Goal: Information Seeking & Learning: Learn about a topic

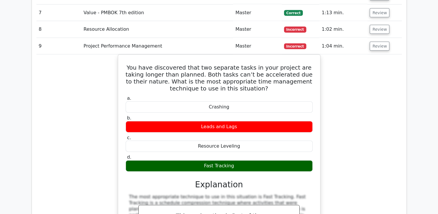
scroll to position [1274, 0]
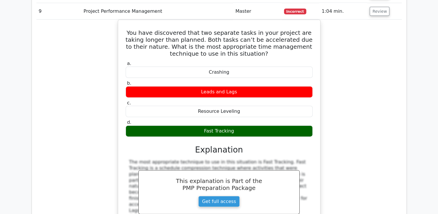
click at [355, 97] on div "You have discovered that two separate tasks in your project are taking longer t…" at bounding box center [219, 147] width 366 height 255
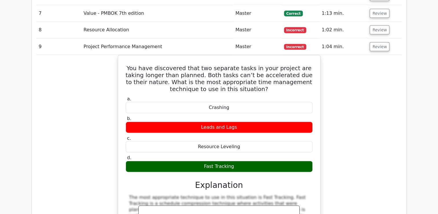
scroll to position [1188, 0]
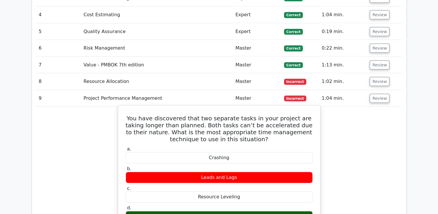
click at [284, 152] on div "Crashing" at bounding box center [219, 157] width 187 height 11
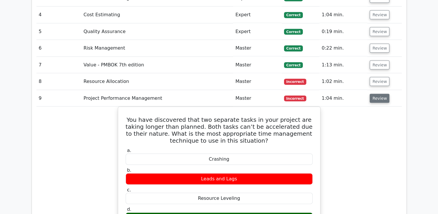
click at [377, 94] on button "Review" at bounding box center [380, 98] width 20 height 9
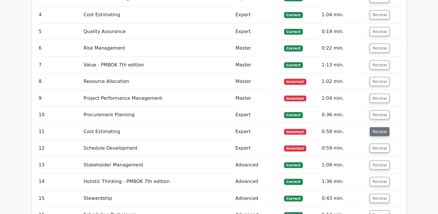
click at [378, 127] on button "Review" at bounding box center [380, 131] width 20 height 9
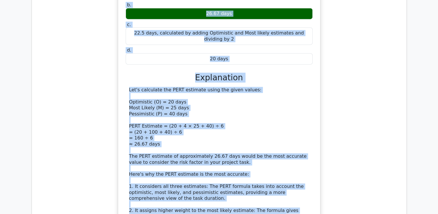
scroll to position [1513, 0]
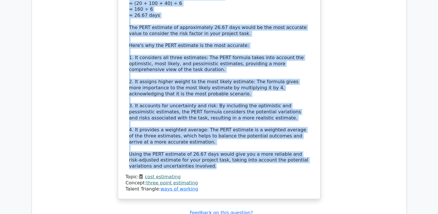
drag, startPoint x: 132, startPoint y: 30, endPoint x: 261, endPoint y: 125, distance: 159.7
click at [261, 125] on div "You are working on a risk-prone task in your project. The estimates given are O…" at bounding box center [219, 6] width 198 height 381
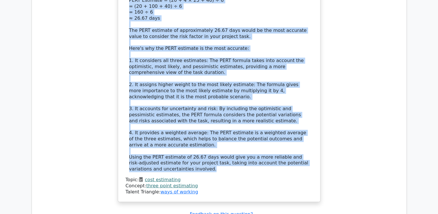
copy div "Lor ips dolorsi am c adip-elits doei te inci utlabor. Etd magnaaliq enima min V…"
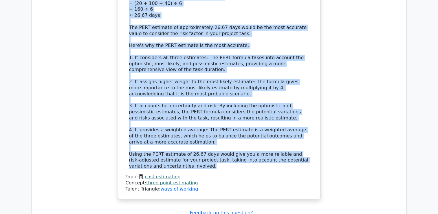
click at [222, 67] on div "Let's calculate the PERT estimate using the given values: Optimistic (O) = 20 d…" at bounding box center [219, 63] width 180 height 211
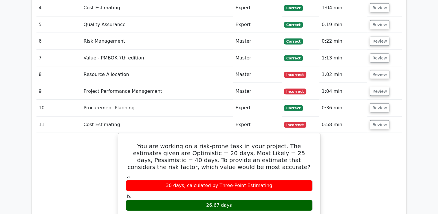
scroll to position [1194, 0]
click at [378, 120] on button "Review" at bounding box center [380, 124] width 20 height 9
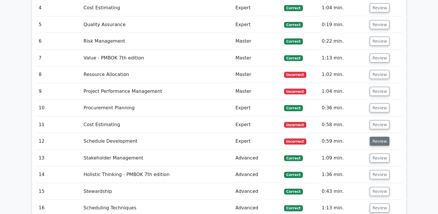
click at [378, 137] on button "Review" at bounding box center [380, 141] width 20 height 9
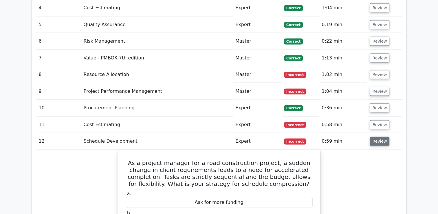
click at [377, 137] on button "Review" at bounding box center [380, 141] width 20 height 9
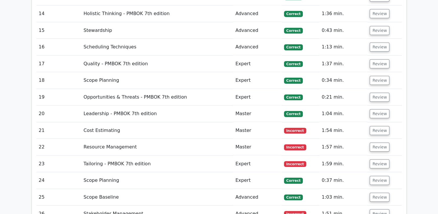
scroll to position [1368, 0]
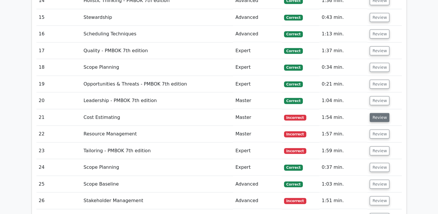
click at [381, 113] on button "Review" at bounding box center [380, 117] width 20 height 9
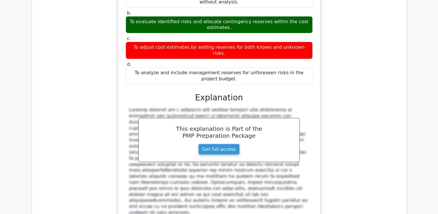
scroll to position [1426, 0]
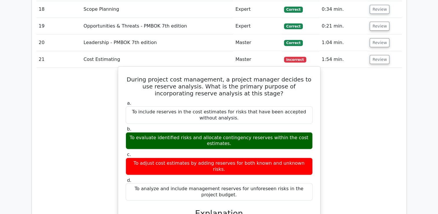
drag, startPoint x: 132, startPoint y: 42, endPoint x: 314, endPoint y: 145, distance: 209.4
click at [314, 145] on div "During project cost management, a project manager decides to use reserve analys…" at bounding box center [219, 214] width 198 height 290
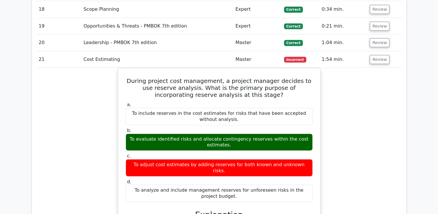
copy div "During project cost management, a project manager decides to use reserve analys…"
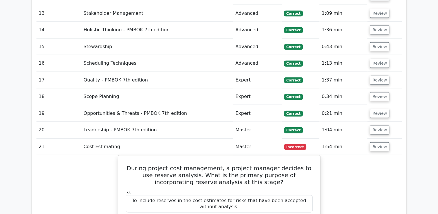
scroll to position [1339, 0]
click at [377, 142] on button "Review" at bounding box center [380, 146] width 20 height 9
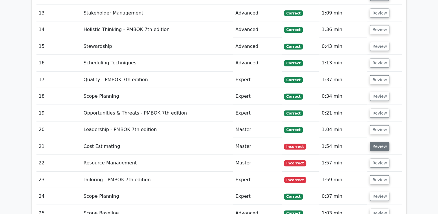
click at [376, 142] on button "Review" at bounding box center [380, 146] width 20 height 9
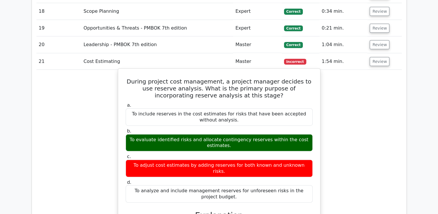
scroll to position [1426, 0]
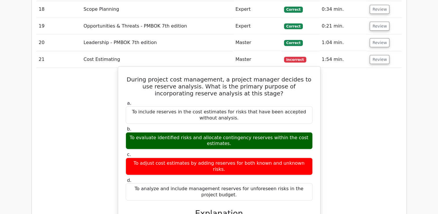
click at [249, 158] on div "To adjust cost estimates by adding reserves for both known and unknown risks." at bounding box center [219, 166] width 187 height 17
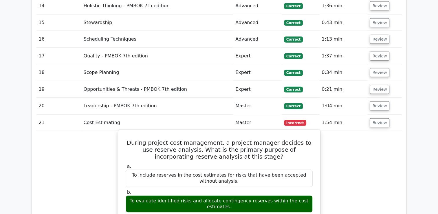
scroll to position [1368, 0]
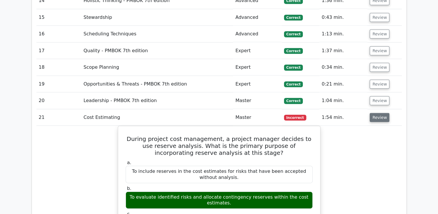
click at [378, 113] on button "Review" at bounding box center [380, 117] width 20 height 9
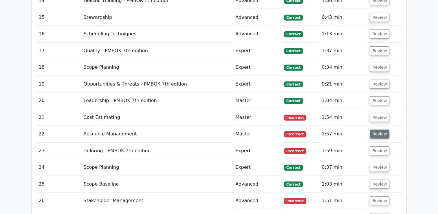
click at [381, 129] on button "Review" at bounding box center [380, 133] width 20 height 9
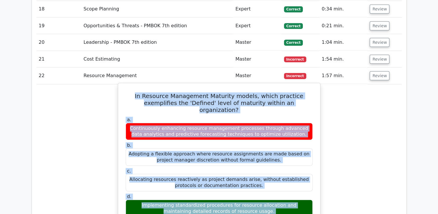
scroll to position [1465, 0]
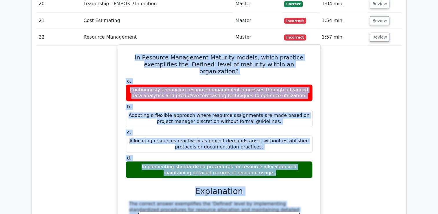
drag, startPoint x: 127, startPoint y: 89, endPoint x: 263, endPoint y: 128, distance: 141.2
click at [263, 128] on div "In Resource Management Maturity models, which practice exemplifies the 'Defined…" at bounding box center [219, 167] width 198 height 240
copy div "In Resource Management Maturity models, which practice exemplifies the 'Defined…"
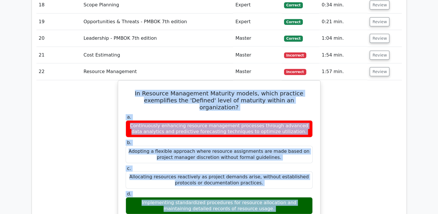
scroll to position [1378, 0]
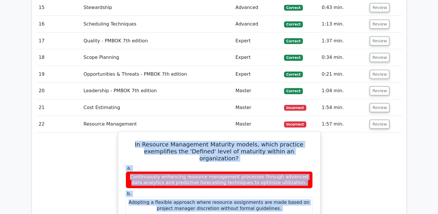
click at [291, 171] on div "Continuously enhancing resource management processes through advanced data anal…" at bounding box center [219, 179] width 187 height 17
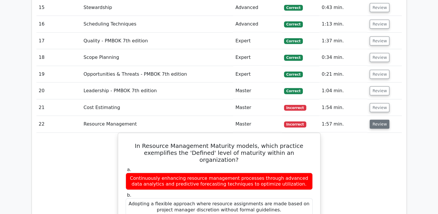
click at [374, 120] on button "Review" at bounding box center [380, 124] width 20 height 9
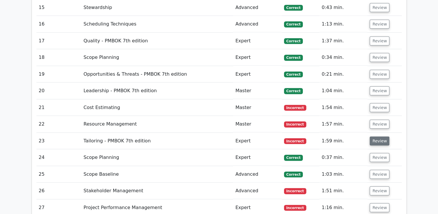
click at [377, 136] on button "Review" at bounding box center [380, 140] width 20 height 9
click at [376, 136] on button "Review" at bounding box center [380, 140] width 20 height 9
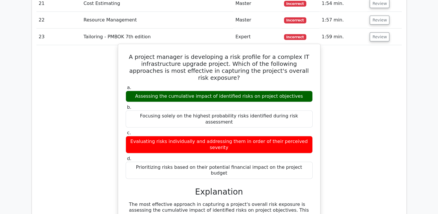
scroll to position [1465, 0]
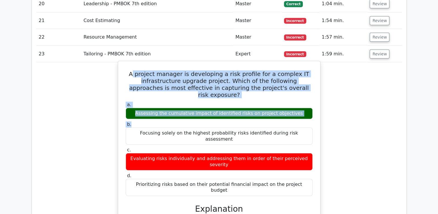
drag, startPoint x: 139, startPoint y: 38, endPoint x: 212, endPoint y: 77, distance: 82.9
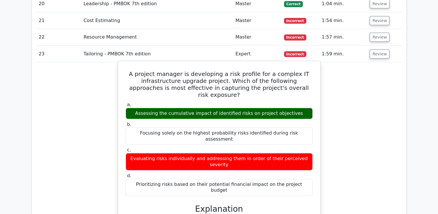
click at [138, 70] on h5 "A project manager is developing a risk profile for a complex IT infrastructure …" at bounding box center [219, 84] width 188 height 28
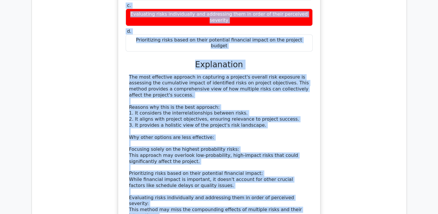
scroll to position [1678, 0]
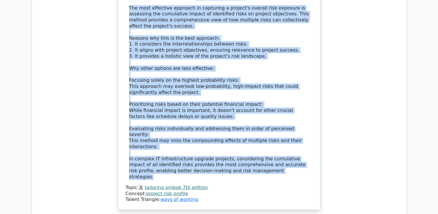
drag, startPoint x: 137, startPoint y: 38, endPoint x: 250, endPoint y: 90, distance: 124.4
click at [250, 90] on div "A project manager is developing a risk profile for a complex IT infrastructure …" at bounding box center [219, 28] width 198 height 357
copy div "A project manager is developing a risk profile for a complex IT infrastructure …"
click at [203, 70] on div "The most effective approach in capturing a project's overall risk exposure is a…" at bounding box center [219, 92] width 180 height 175
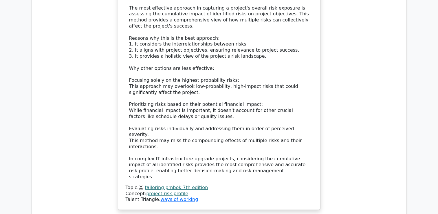
click at [195, 67] on div "The most effective approach in capturing a project's overall risk exposure is a…" at bounding box center [219, 92] width 180 height 175
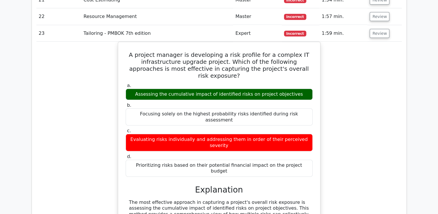
scroll to position [1446, 0]
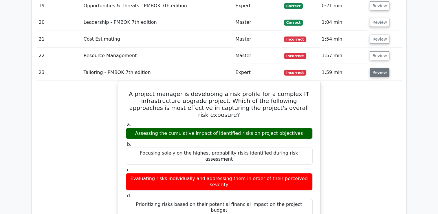
click at [375, 68] on button "Review" at bounding box center [380, 72] width 20 height 9
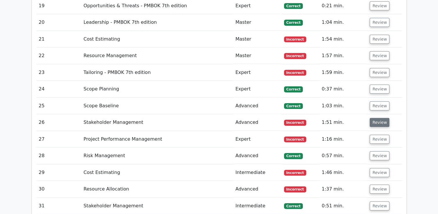
click at [380, 118] on button "Review" at bounding box center [380, 122] width 20 height 9
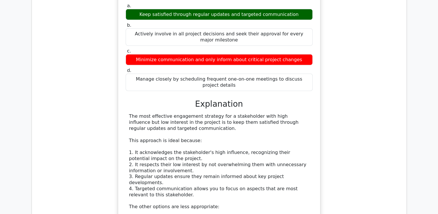
scroll to position [1620, 0]
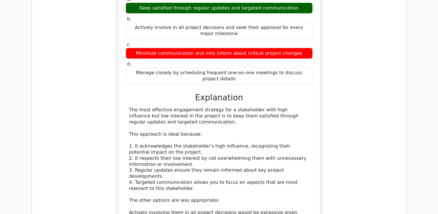
click at [191, 176] on div "The most effective engagement strategy for a stakeholder with high influence bu…" at bounding box center [219, 206] width 180 height 199
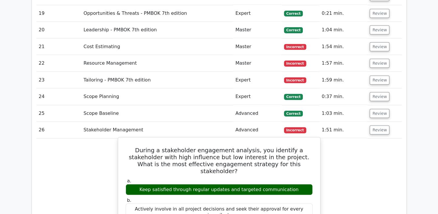
scroll to position [1475, 0]
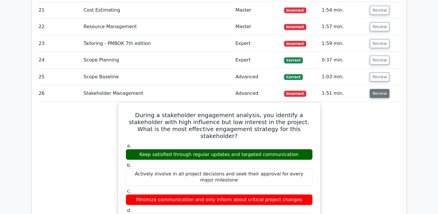
click at [379, 89] on button "Review" at bounding box center [380, 93] width 20 height 9
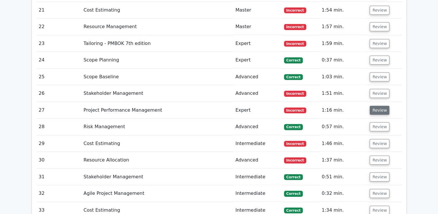
click at [377, 106] on button "Review" at bounding box center [380, 110] width 20 height 9
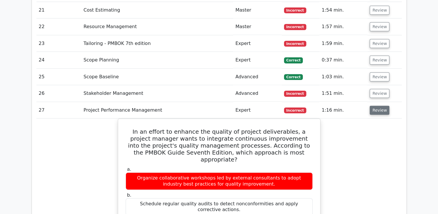
click at [376, 106] on button "Review" at bounding box center [380, 110] width 20 height 9
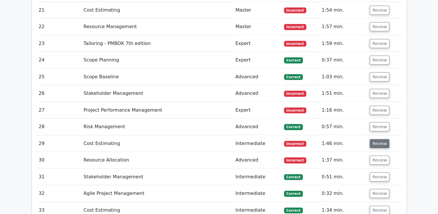
click at [376, 139] on button "Review" at bounding box center [380, 143] width 20 height 9
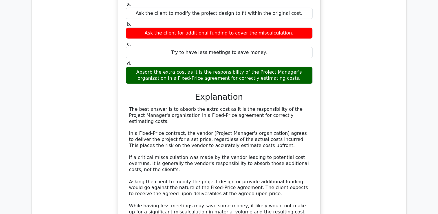
scroll to position [1678, 0]
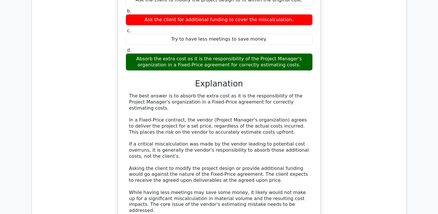
click at [259, 151] on div "The best answer is to absorb the extra cost as it is the responsibility of the …" at bounding box center [219, 164] width 187 height 143
click at [264, 147] on div "The best answer is to absorb the extra cost as it is the responsibility of the …" at bounding box center [219, 153] width 180 height 120
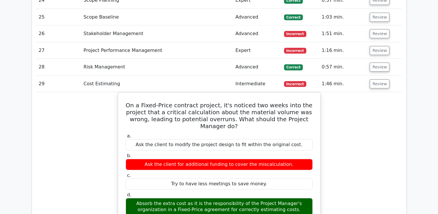
scroll to position [1533, 0]
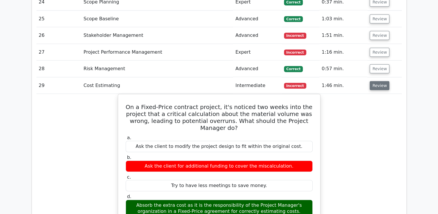
click at [378, 81] on button "Review" at bounding box center [380, 85] width 20 height 9
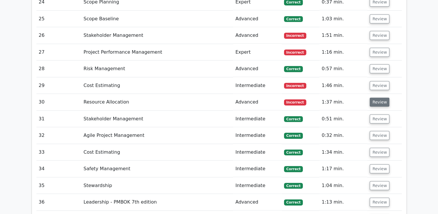
click at [378, 98] on button "Review" at bounding box center [380, 102] width 20 height 9
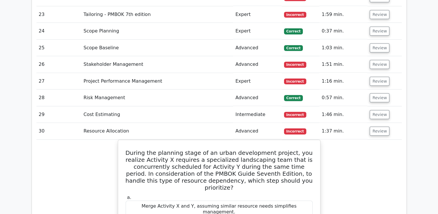
scroll to position [1562, 0]
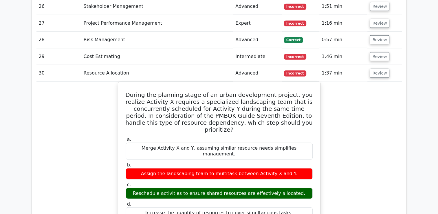
drag, startPoint x: 125, startPoint y: 56, endPoint x: 323, endPoint y: 163, distance: 225.0
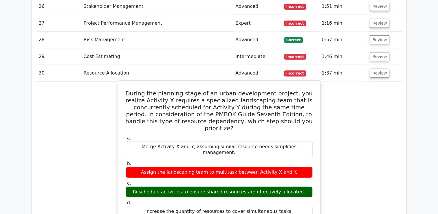
copy div "During the planning stage of an urban development project, you realize Activity…"
click at [235, 186] on div "Reschedule activities to ensure shared resources are effectively allocated." at bounding box center [219, 191] width 187 height 11
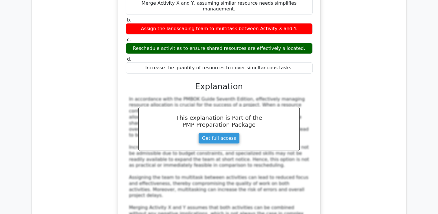
scroll to position [1533, 0]
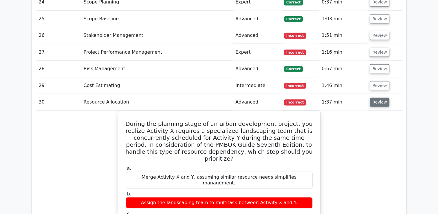
click at [374, 98] on button "Review" at bounding box center [380, 102] width 20 height 9
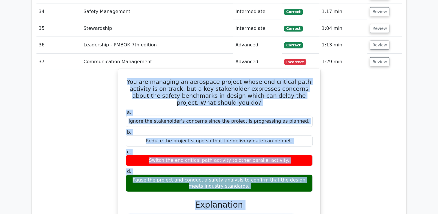
scroll to position [1740, 0]
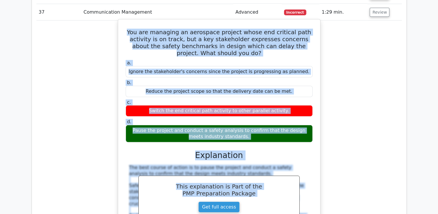
drag, startPoint x: 126, startPoint y: 85, endPoint x: 316, endPoint y: 101, distance: 190.1
click at [316, 101] on div "You are managing an aerospace project whose end critical path activity is on tr…" at bounding box center [219, 164] width 198 height 284
copy div "You are managing an aerospace project whose end critical path activity is on tr…"
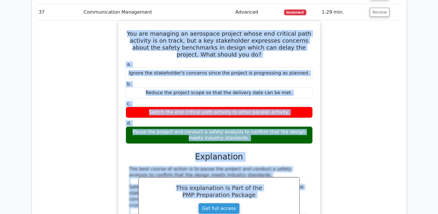
scroll to position [1624, 0]
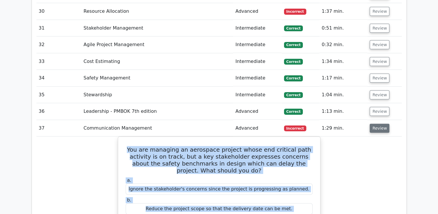
click at [377, 124] on button "Review" at bounding box center [380, 128] width 20 height 9
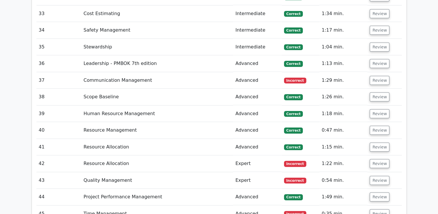
scroll to position [1682, 0]
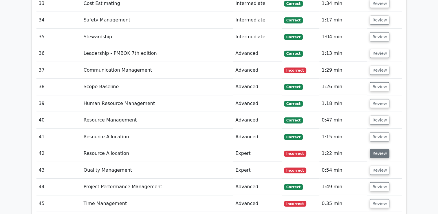
click at [375, 149] on button "Review" at bounding box center [380, 153] width 20 height 9
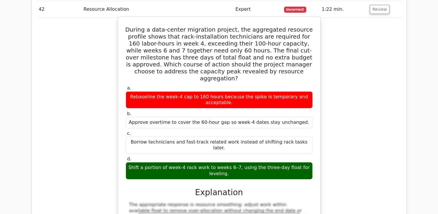
scroll to position [1769, 0]
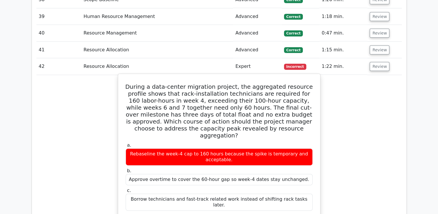
drag, startPoint x: 125, startPoint y: 49, endPoint x: 291, endPoint y: 184, distance: 213.3
click at [291, 184] on div "During a data-center migration project, the aggregated resource profile shows t…" at bounding box center [219, 210] width 198 height 268
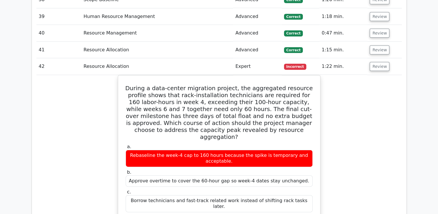
copy div "During a data-center migration project, the aggregated resource profile shows t…"
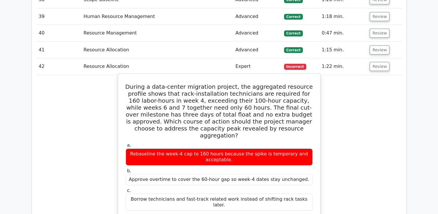
click at [230, 148] on div "Rebaseline the week-4 cap to 160 hours because the spike is temporary and accep…" at bounding box center [219, 156] width 187 height 17
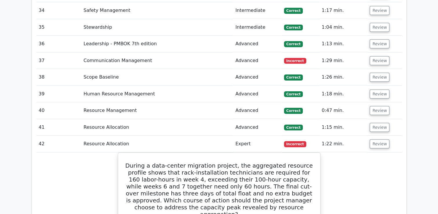
scroll to position [1711, 0]
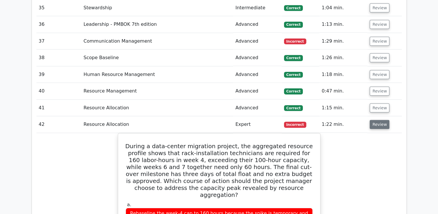
click at [381, 120] on button "Review" at bounding box center [380, 124] width 20 height 9
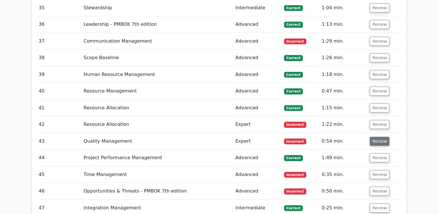
click at [380, 137] on button "Review" at bounding box center [380, 141] width 20 height 9
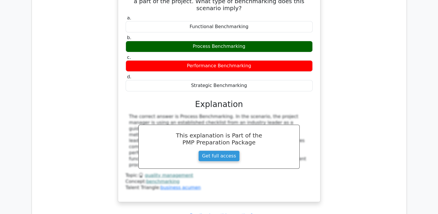
scroll to position [1769, 0]
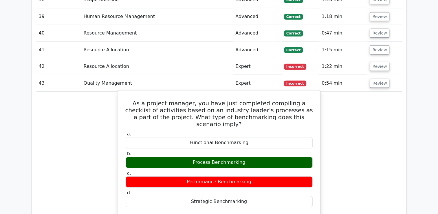
drag, startPoint x: 126, startPoint y: 65, endPoint x: 297, endPoint y: 160, distance: 195.8
click at [297, 160] on div "As a project manager, you have just completed compiling a checklist of activiti…" at bounding box center [219, 204] width 198 height 222
copy div "As a project manager, you have just completed compiling a checklist of activiti…"
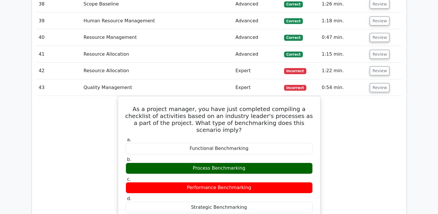
scroll to position [1740, 0]
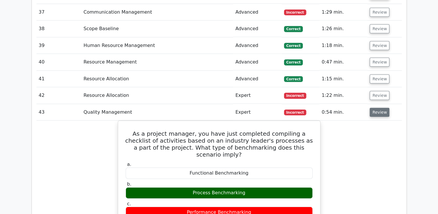
click at [378, 108] on button "Review" at bounding box center [380, 112] width 20 height 9
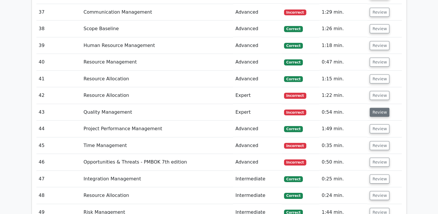
click at [378, 108] on button "Review" at bounding box center [380, 112] width 20 height 9
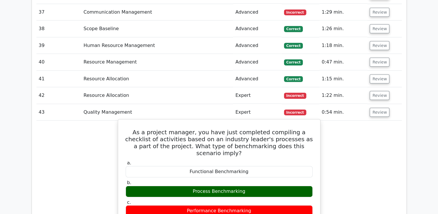
click at [253, 160] on label "a. Functional Benchmarking" at bounding box center [219, 168] width 187 height 17
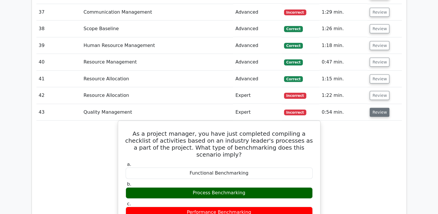
click at [380, 108] on button "Review" at bounding box center [380, 112] width 20 height 9
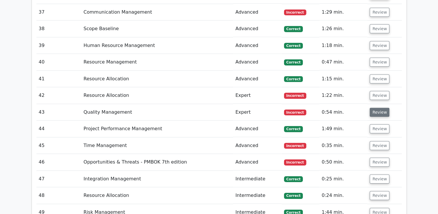
click at [380, 108] on button "Review" at bounding box center [380, 112] width 20 height 9
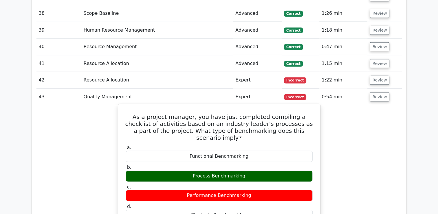
scroll to position [1769, 0]
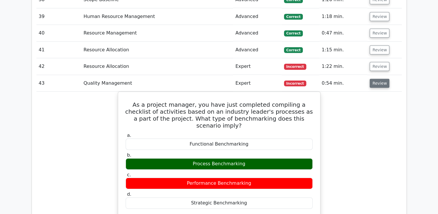
click at [379, 79] on button "Review" at bounding box center [380, 83] width 20 height 9
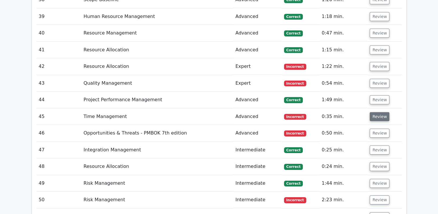
click at [377, 112] on button "Review" at bounding box center [380, 116] width 20 height 9
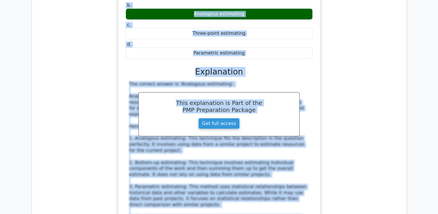
scroll to position [2001, 0]
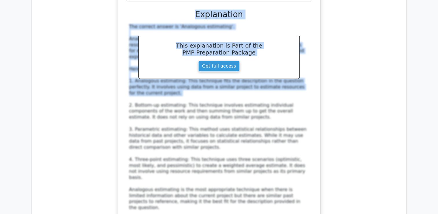
drag, startPoint x: 131, startPoint y: 98, endPoint x: 279, endPoint y: 52, distance: 156.1
click at [279, 52] on div "The ________ technique in Activity Resource Estimation involves using the resou…" at bounding box center [219, 66] width 198 height 344
drag, startPoint x: 279, startPoint y: 52, endPoint x: 257, endPoint y: 78, distance: 35.1
click at [257, 78] on div "The correct answer is 'Analogous estimating'. Analogous estimating is a techniq…" at bounding box center [219, 117] width 180 height 187
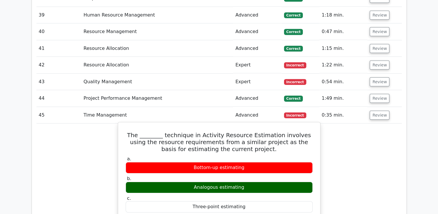
scroll to position [1798, 0]
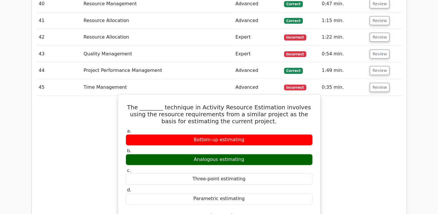
click at [129, 104] on h5 "The ________ technique in Activity Resource Estimation involves using the resou…" at bounding box center [219, 114] width 188 height 21
drag, startPoint x: 130, startPoint y: 69, endPoint x: 252, endPoint y: 160, distance: 152.5
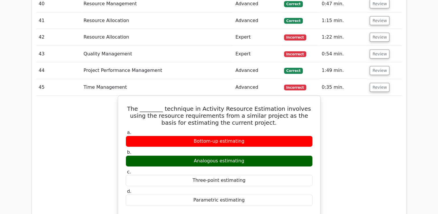
copy div "The ________ technique in Activity Resource Estimation involves using the resou…"
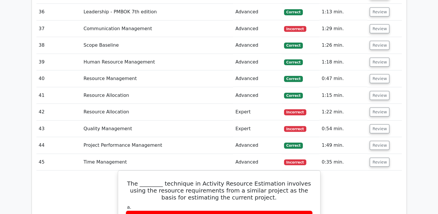
scroll to position [1711, 0]
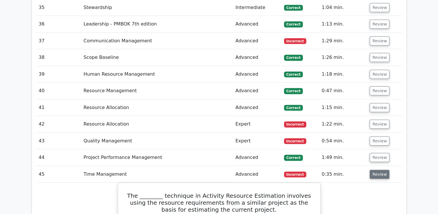
click at [379, 170] on button "Review" at bounding box center [380, 174] width 20 height 9
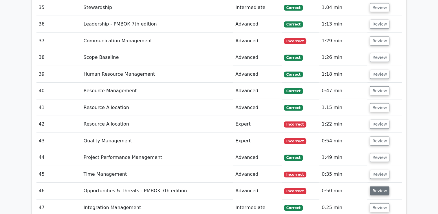
click at [377, 186] on button "Review" at bounding box center [380, 190] width 20 height 9
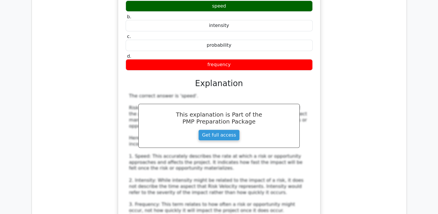
scroll to position [1827, 0]
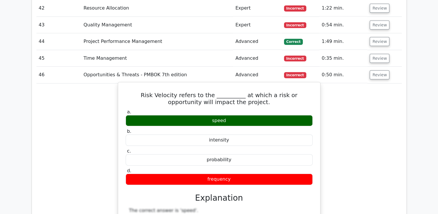
drag, startPoint x: 128, startPoint y: 58, endPoint x: 277, endPoint y: 142, distance: 170.7
copy div "Risk Velocity refers to the __________ at which a risk or opportunity will impa…"
click at [254, 154] on div "probability" at bounding box center [219, 159] width 187 height 11
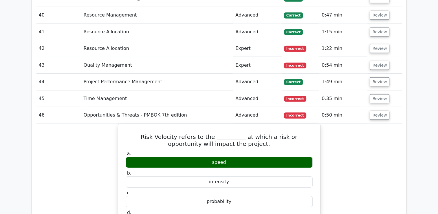
scroll to position [1769, 0]
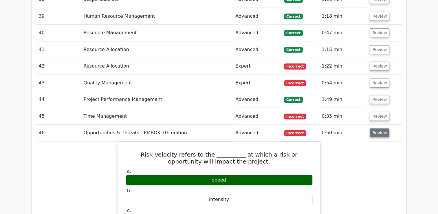
click at [375, 128] on button "Review" at bounding box center [380, 132] width 20 height 9
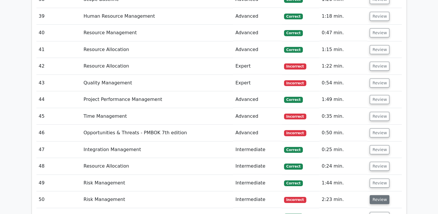
click at [378, 195] on button "Review" at bounding box center [380, 199] width 20 height 9
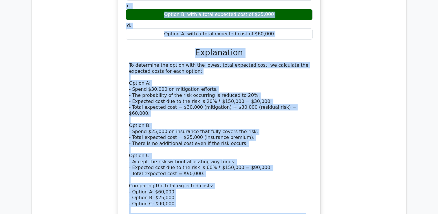
scroll to position [2107, 0]
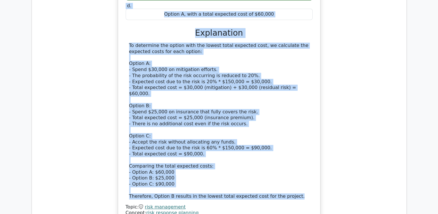
drag, startPoint x: 129, startPoint y: 35, endPoint x: 300, endPoint y: 145, distance: 203.3
click at [300, 145] on div "A project manager is dealing with a risk that has a 60% probability of occurren…" at bounding box center [219, 48] width 198 height 355
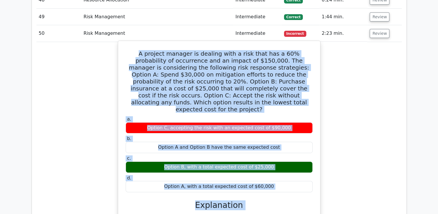
scroll to position [1933, 0]
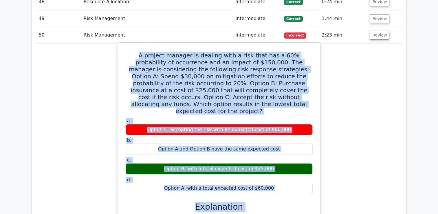
click at [245, 163] on div "Option B, with a total expected cost of $25,000" at bounding box center [219, 168] width 187 height 11
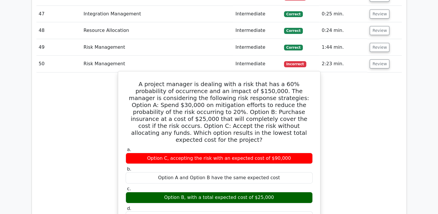
scroll to position [1875, 0]
